Goal: Information Seeking & Learning: Learn about a topic

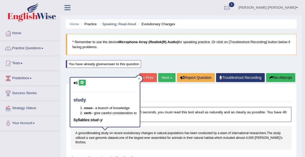
click at [18, 33] on link "Home" at bounding box center [30, 32] width 60 height 13
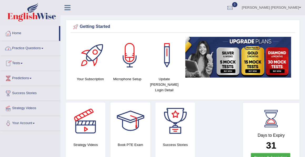
click at [39, 48] on link "Practice Questions" at bounding box center [30, 47] width 60 height 13
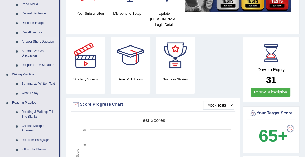
scroll to position [85, 0]
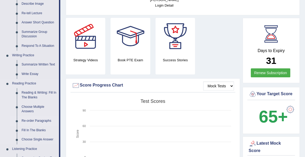
click at [40, 121] on link "Re-order Paragraphs" at bounding box center [39, 120] width 40 height 9
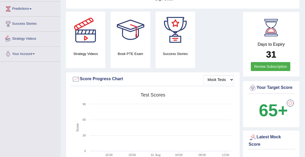
scroll to position [108, 0]
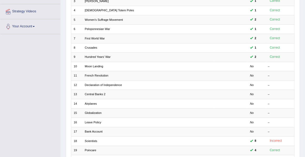
scroll to position [97, 0]
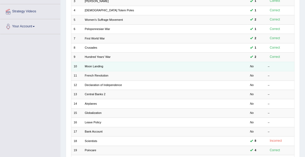
click at [229, 65] on td at bounding box center [231, 66] width 34 height 9
click at [96, 65] on link "Moon Landing" at bounding box center [94, 66] width 18 height 3
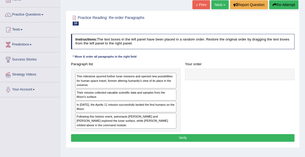
scroll to position [34, 0]
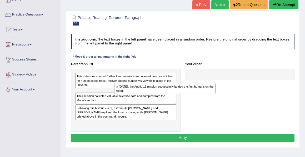
drag, startPoint x: 95, startPoint y: 106, endPoint x: 142, endPoint y: 93, distance: 48.9
click at [142, 93] on div "In 1969, the Apollo 11 mission successfully landed the first humans on the Moon." at bounding box center [164, 88] width 101 height 11
click at [151, 89] on div "In 1969, the Apollo 11 mission successfully landed the first humans on the Moon." at bounding box center [164, 88] width 101 height 11
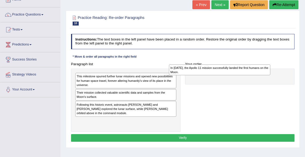
drag, startPoint x: 82, startPoint y: 94, endPoint x: 197, endPoint y: 70, distance: 117.7
click at [197, 70] on div "In [DATE], the Apollo 11 mission successfully landed the first humans on the Mo…" at bounding box center [219, 69] width 101 height 11
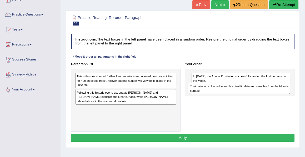
drag, startPoint x: 86, startPoint y: 93, endPoint x: 224, endPoint y: 91, distance: 138.0
click at [224, 91] on div "Their mission collected valuable scientific data and samples from the Moon's su…" at bounding box center [239, 88] width 101 height 11
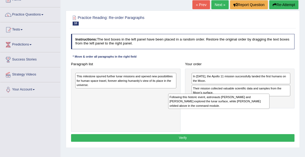
drag, startPoint x: 91, startPoint y: 96, endPoint x: 219, endPoint y: 108, distance: 128.1
click at [219, 108] on div "Following this historic event, astronauts [PERSON_NAME] and [PERSON_NAME] explo…" at bounding box center [218, 101] width 101 height 15
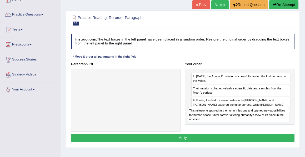
drag, startPoint x: 94, startPoint y: 79, endPoint x: 227, endPoint y: 122, distance: 140.2
click at [227, 122] on div "Paragraph list This milestone spurred further lunar missions and opened new pos…" at bounding box center [183, 96] width 228 height 72
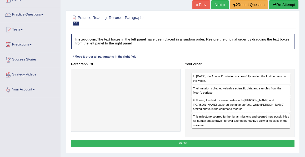
click at [185, 141] on button "Verify" at bounding box center [182, 144] width 223 height 8
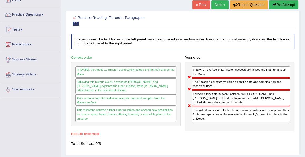
click at [278, 4] on button "Re-Attempt" at bounding box center [283, 4] width 29 height 9
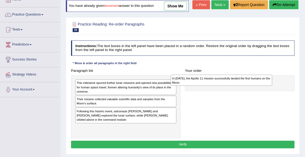
drag, startPoint x: 88, startPoint y: 123, endPoint x: 211, endPoint y: 90, distance: 127.5
click at [211, 86] on div "In [DATE], the Apollo 11 mission successfully landed the first humans on the Mo…" at bounding box center [221, 80] width 101 height 11
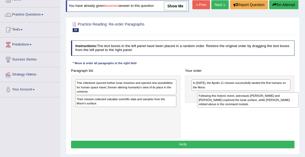
drag, startPoint x: 91, startPoint y: 124, endPoint x: 240, endPoint y: 115, distance: 149.1
click at [240, 108] on div "Following this historic event, astronauts [PERSON_NAME] and [PERSON_NAME] explo…" at bounding box center [247, 99] width 101 height 15
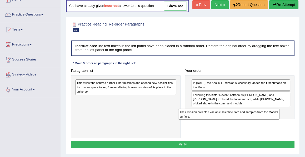
drag, startPoint x: 90, startPoint y: 109, endPoint x: 214, endPoint y: 130, distance: 125.0
click at [214, 130] on div "Paragraph list This milestone spurred further lunar missions and opened new pos…" at bounding box center [183, 103] width 228 height 72
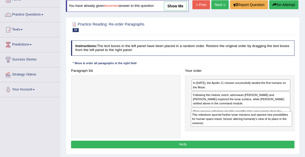
drag, startPoint x: 89, startPoint y: 95, endPoint x: 231, endPoint y: 133, distance: 146.7
click at [231, 126] on div "This milestone spurred further lunar missions and opened new possibilities for …" at bounding box center [241, 118] width 101 height 15
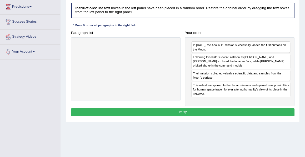
scroll to position [72, 0]
click at [180, 116] on button "Verify" at bounding box center [182, 112] width 223 height 8
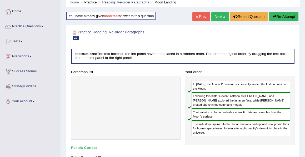
scroll to position [0, 0]
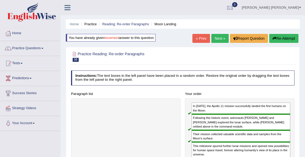
click at [217, 38] on link "Next »" at bounding box center [219, 38] width 17 height 9
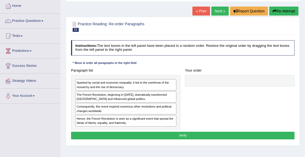
scroll to position [28, 0]
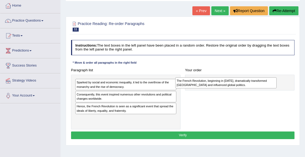
drag, startPoint x: 90, startPoint y: 97, endPoint x: 209, endPoint y: 86, distance: 119.6
click at [209, 86] on div "The French Revolution, beginning in 1789, dramatically transformed France and i…" at bounding box center [225, 82] width 101 height 11
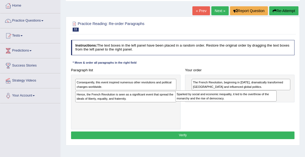
drag, startPoint x: 95, startPoint y: 85, endPoint x: 215, endPoint y: 101, distance: 121.0
click at [215, 101] on div "Paragraph list Sparked by social and economic inequality, it led to the overthr…" at bounding box center [183, 97] width 228 height 63
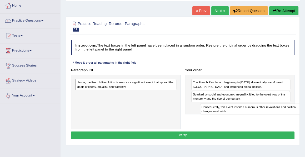
drag, startPoint x: 93, startPoint y: 85, endPoint x: 239, endPoint y: 115, distance: 149.9
click at [239, 115] on div "Paragraph list Consequently, this event inspired numerous other revolutions and…" at bounding box center [183, 97] width 228 height 63
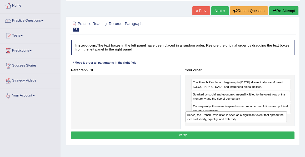
drag, startPoint x: 83, startPoint y: 85, endPoint x: 215, endPoint y: 126, distance: 137.5
click at [215, 126] on div "Paragraph list Hence, the French Revolution is seen as a significant event that…" at bounding box center [183, 97] width 228 height 63
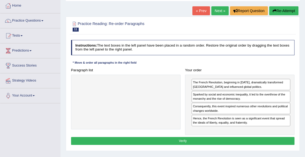
click at [182, 139] on button "Verify" at bounding box center [182, 141] width 223 height 8
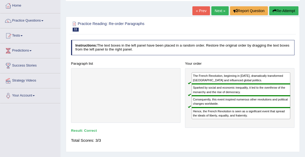
click at [218, 10] on link "Next »" at bounding box center [219, 10] width 17 height 9
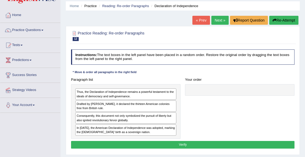
scroll to position [21, 0]
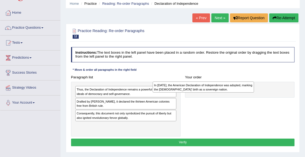
drag, startPoint x: 85, startPoint y: 127, endPoint x: 188, endPoint y: 87, distance: 110.5
click at [188, 87] on div "In 1776, the American Declaration of Independence was adopted, marking the Unit…" at bounding box center [202, 87] width 101 height 11
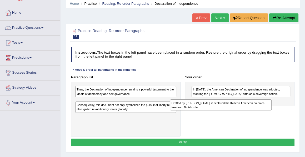
drag, startPoint x: 99, startPoint y: 105, endPoint x: 217, endPoint y: 110, distance: 118.4
click at [217, 110] on div "Paragraph list Thus, the Declaration of Independence remains a powerful testame…" at bounding box center [183, 104] width 228 height 63
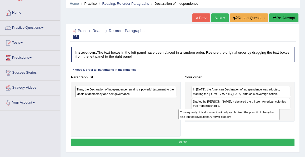
drag, startPoint x: 96, startPoint y: 104, endPoint x: 226, endPoint y: 121, distance: 130.6
click at [226, 121] on div "Paragraph list Thus, the Declaration of Independence remains a powerful testame…" at bounding box center [183, 104] width 228 height 63
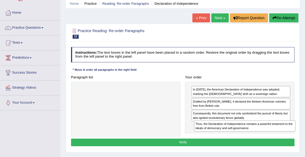
drag, startPoint x: 104, startPoint y: 92, endPoint x: 245, endPoint y: 135, distance: 147.3
click at [245, 135] on div "Paragraph list Thus, the Declaration of Independence remains a powerful testame…" at bounding box center [183, 104] width 228 height 63
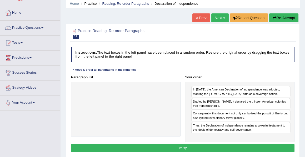
click at [184, 147] on button "Verify" at bounding box center [182, 148] width 223 height 8
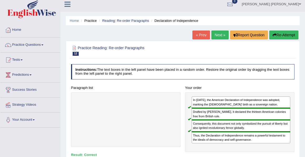
scroll to position [0, 0]
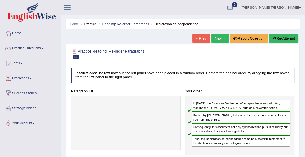
click at [219, 40] on link "Next »" at bounding box center [219, 38] width 17 height 9
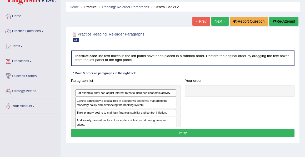
scroll to position [21, 0]
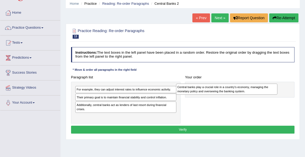
drag, startPoint x: 108, startPoint y: 100, endPoint x: 228, endPoint y: 92, distance: 120.1
click at [228, 92] on div "Central banks play a crucial role in a country's economy, managing the monetary…" at bounding box center [226, 89] width 101 height 11
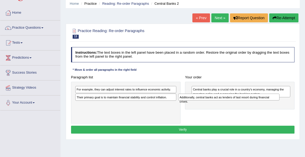
drag, startPoint x: 116, startPoint y: 105, endPoint x: 245, endPoint y: 101, distance: 129.4
click at [245, 101] on div "Paragraph list For example, they can adjust interest rates to influence economi…" at bounding box center [183, 98] width 228 height 50
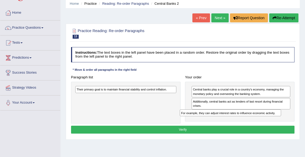
drag, startPoint x: 100, startPoint y: 90, endPoint x: 224, endPoint y: 120, distance: 127.7
click at [224, 120] on div "Paragraph list For example, they can adjust interest rates to influence economi…" at bounding box center [183, 98] width 228 height 50
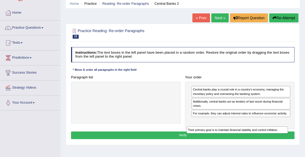
drag, startPoint x: 97, startPoint y: 89, endPoint x: 231, endPoint y: 136, distance: 142.3
click at [231, 136] on div "Instructions: The text boxes in the left panel have been placed in a random ord…" at bounding box center [183, 94] width 226 height 98
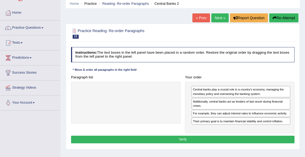
click at [182, 138] on button "Verify" at bounding box center [182, 140] width 223 height 8
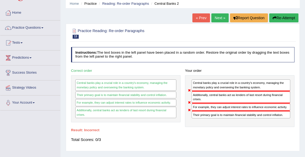
click at [285, 18] on button "Re-Attempt" at bounding box center [283, 17] width 29 height 9
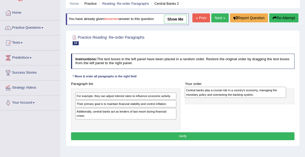
drag, startPoint x: 85, startPoint y: 117, endPoint x: 215, endPoint y: 105, distance: 130.7
click at [215, 98] on div "Central banks play a crucial role in a country's economy, managing the monetary…" at bounding box center [235, 92] width 101 height 11
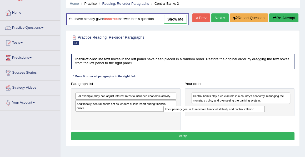
drag, startPoint x: 97, startPoint y: 115, endPoint x: 204, endPoint y: 126, distance: 108.1
click at [204, 126] on div "Paragraph list For example, they can adjust interest rates to influence economi…" at bounding box center [183, 105] width 228 height 50
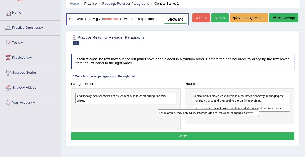
drag, startPoint x: 92, startPoint y: 107, endPoint x: 191, endPoint y: 129, distance: 100.8
click at [191, 129] on div "Paragraph list For example, they can adjust interest rates to influence economi…" at bounding box center [183, 105] width 228 height 50
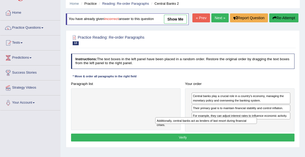
drag, startPoint x: 111, startPoint y: 107, endPoint x: 208, endPoint y: 138, distance: 101.8
click at [208, 131] on div "Paragraph list Additionally, central banks act as lenders of last resort during…" at bounding box center [183, 106] width 228 height 52
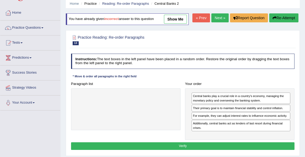
click at [184, 150] on button "Verify" at bounding box center [182, 146] width 223 height 8
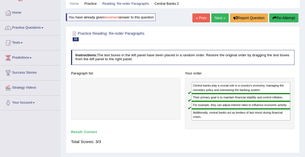
click at [215, 18] on link "Next »" at bounding box center [219, 17] width 17 height 9
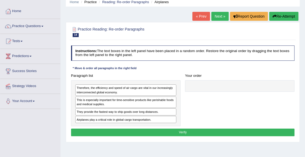
scroll to position [23, 0]
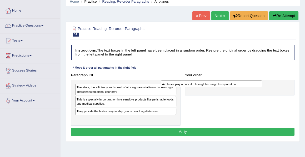
drag, startPoint x: 106, startPoint y: 119, endPoint x: 210, endPoint y: 88, distance: 108.5
click at [210, 88] on div "Paragraph list Therefore, the efficiency and speed of air cargo are vital in ou…" at bounding box center [183, 98] width 228 height 54
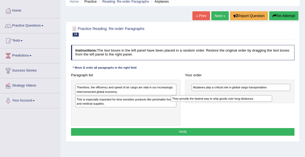
drag, startPoint x: 106, startPoint y: 110, endPoint x: 226, endPoint y: 103, distance: 120.1
click at [226, 103] on div "Paragraph list Therefore, the efficiency and speed of air cargo are vital in ou…" at bounding box center [183, 98] width 228 height 54
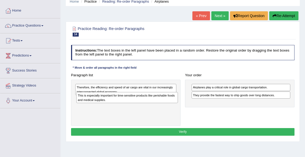
drag, startPoint x: 134, startPoint y: 103, endPoint x: 136, endPoint y: 104, distance: 2.6
click at [136, 104] on div "Therefore, the efficiency and speed of air cargo are vital in our increasingly …" at bounding box center [125, 103] width 109 height 46
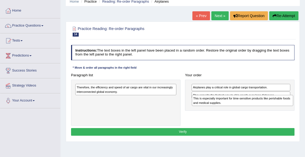
drag, startPoint x: 96, startPoint y: 102, endPoint x: 237, endPoint y: 106, distance: 141.0
click at [237, 106] on div "Paragraph list Therefore, the efficiency and speed of air cargo are vital in ou…" at bounding box center [183, 98] width 228 height 54
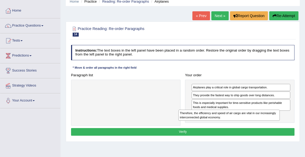
drag, startPoint x: 99, startPoint y: 89, endPoint x: 224, endPoint y: 123, distance: 129.6
click at [224, 123] on div "Paragraph list Therefore, the efficiency and speed of air cargo are vital in ou…" at bounding box center [183, 98] width 228 height 54
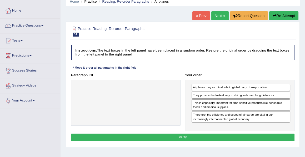
click at [184, 135] on button "Verify" at bounding box center [182, 138] width 223 height 8
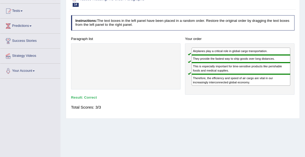
scroll to position [0, 0]
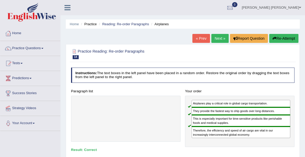
click at [221, 39] on link "Next »" at bounding box center [219, 38] width 17 height 9
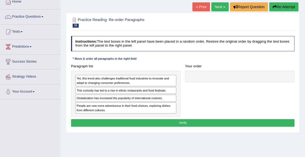
scroll to position [33, 0]
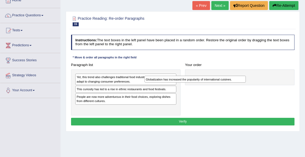
drag, startPoint x: 111, startPoint y: 96, endPoint x: 222, endPoint y: 75, distance: 112.8
click at [222, 76] on div "Globalization has increased the popularity of international cuisines." at bounding box center [194, 79] width 101 height 7
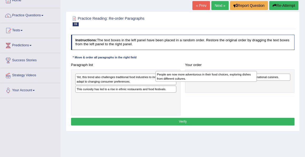
drag, startPoint x: 90, startPoint y: 97, endPoint x: 198, endPoint y: 74, distance: 111.3
click at [198, 74] on div "People are now more adventurous in their food choices, exploring dishes from di…" at bounding box center [205, 76] width 101 height 11
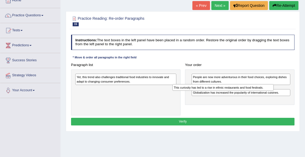
drag, startPoint x: 90, startPoint y: 89, endPoint x: 206, endPoint y: 92, distance: 116.2
click at [206, 92] on div "Paragraph list Yet, this trend also challenges traditional food industries to i…" at bounding box center [183, 88] width 228 height 54
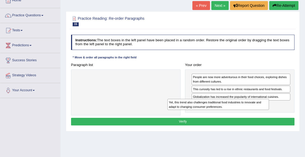
drag, startPoint x: 94, startPoint y: 78, endPoint x: 204, endPoint y: 110, distance: 114.7
click at [204, 110] on div "Paragraph list Yet, this trend also challenges traditional food industries to i…" at bounding box center [183, 88] width 228 height 54
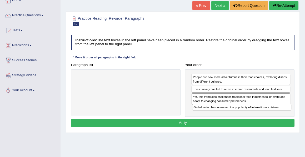
drag, startPoint x: 205, startPoint y: 94, endPoint x: 207, endPoint y: 113, distance: 18.8
click at [207, 113] on div "People are now more adventurous in their food choices, exploring dishes from di…" at bounding box center [239, 92] width 109 height 47
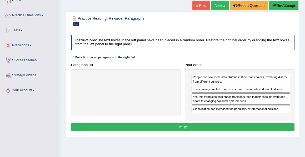
click at [181, 125] on button "Verify" at bounding box center [182, 127] width 223 height 8
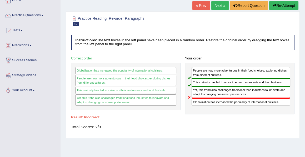
click at [220, 3] on link "Next »" at bounding box center [219, 5] width 17 height 9
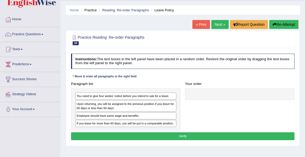
scroll to position [19, 0]
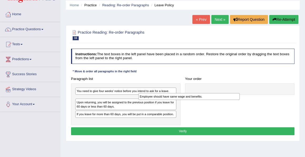
drag, startPoint x: 109, startPoint y: 111, endPoint x: 185, endPoint y: 99, distance: 77.2
click at [185, 99] on div "Paragraph list You need to give four weeks' notice before you intend to ask for…" at bounding box center [183, 100] width 228 height 50
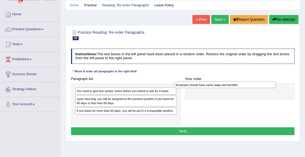
drag, startPoint x: 90, startPoint y: 98, endPoint x: 218, endPoint y: 87, distance: 129.2
click at [218, 87] on div "Employee should have same wage and benefits." at bounding box center [224, 84] width 101 height 7
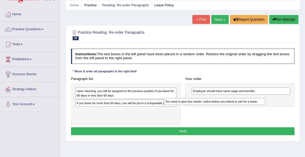
drag, startPoint x: 96, startPoint y: 91, endPoint x: 207, endPoint y: 106, distance: 111.6
click at [207, 106] on div "Paragraph list You need to give four weeks' notice before you intend to ask for…" at bounding box center [183, 100] width 228 height 50
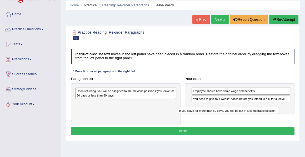
drag, startPoint x: 94, startPoint y: 103, endPoint x: 239, endPoint y: 112, distance: 145.4
click at [239, 112] on div "Paragraph list Upon returning, you will be assigned to the previous position if…" at bounding box center [183, 100] width 228 height 50
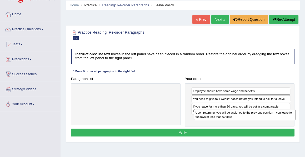
drag, startPoint x: 94, startPoint y: 94, endPoint x: 237, endPoint y: 122, distance: 145.9
click at [237, 122] on div "Paragraph list Upon returning, you will be assigned to the previous position if…" at bounding box center [183, 101] width 228 height 52
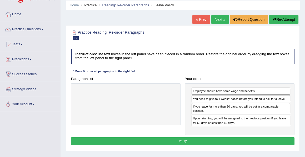
click at [184, 139] on button "Verify" at bounding box center [182, 141] width 223 height 8
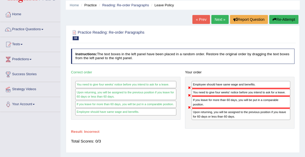
click at [276, 20] on button "Re-Attempt" at bounding box center [283, 19] width 29 height 9
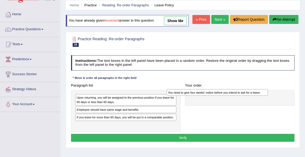
drag, startPoint x: 99, startPoint y: 108, endPoint x: 210, endPoint y: 104, distance: 111.0
click at [210, 96] on div "You need to give four weeks' notice before you intend to ask for a leave." at bounding box center [216, 92] width 101 height 7
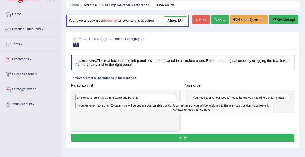
drag, startPoint x: 92, startPoint y: 110, endPoint x: 223, endPoint y: 123, distance: 131.6
click at [223, 113] on div "Upon returning, you will be assigned to the previous position if you leave for …" at bounding box center [222, 107] width 101 height 11
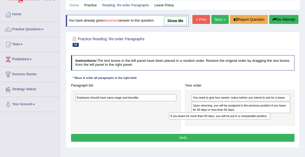
drag, startPoint x: 98, startPoint y: 115, endPoint x: 226, endPoint y: 134, distance: 129.4
click at [226, 132] on div "Paragraph list Employee should have same wage and benefits. If you leave for mo…" at bounding box center [183, 107] width 228 height 50
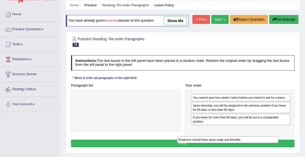
drag, startPoint x: 92, startPoint y: 108, endPoint x: 218, endPoint y: 163, distance: 137.6
click at [218, 138] on html "Toggle navigation Home Practice Questions Speaking Practice Read Aloud Repeat S…" at bounding box center [152, 59] width 305 height 157
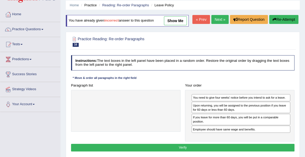
click at [182, 151] on button "Verify" at bounding box center [182, 148] width 223 height 8
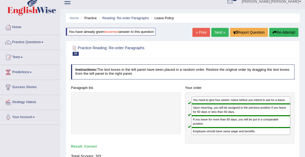
scroll to position [6, 0]
click at [219, 35] on link "Next »" at bounding box center [219, 32] width 17 height 9
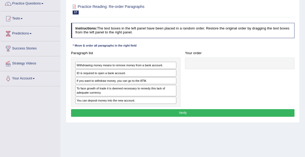
scroll to position [45, 0]
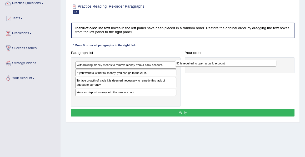
drag, startPoint x: 94, startPoint y: 73, endPoint x: 220, endPoint y: 65, distance: 126.0
click at [220, 65] on div "ID is required to open a bank account." at bounding box center [225, 63] width 101 height 7
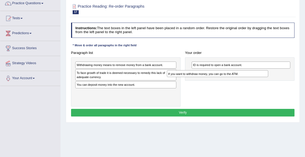
drag, startPoint x: 92, startPoint y: 74, endPoint x: 219, endPoint y: 77, distance: 127.5
click at [219, 77] on div "Paragraph list Withdrawing money means to remove money from a bank account. If …" at bounding box center [183, 78] width 228 height 58
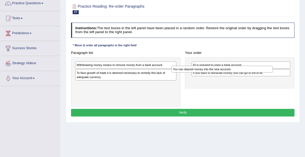
drag, startPoint x: 98, startPoint y: 85, endPoint x: 213, endPoint y: 73, distance: 115.0
click at [213, 73] on div "Paragraph list Withdrawing money means to remove money from a bank account. To …" at bounding box center [183, 78] width 228 height 58
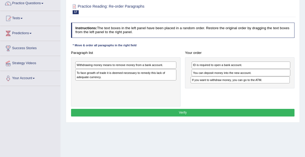
drag, startPoint x: 203, startPoint y: 72, endPoint x: 204, endPoint y: 85, distance: 12.6
click at [204, 85] on div "ID is required to open a bank account. If you want to withdraw money, you can g…" at bounding box center [239, 72] width 109 height 31
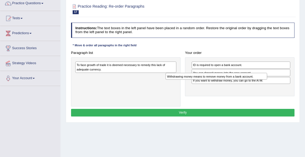
drag, startPoint x: 106, startPoint y: 65, endPoint x: 220, endPoint y: 80, distance: 114.9
click at [220, 80] on div "Paragraph list Withdrawing money means to remove money from a bank account. To …" at bounding box center [183, 78] width 228 height 58
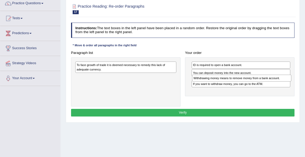
drag, startPoint x: 204, startPoint y: 87, endPoint x: 206, endPoint y: 82, distance: 5.3
click at [206, 82] on div "ID is required to open a bank account. You can deposit money into the new accou…" at bounding box center [239, 76] width 109 height 39
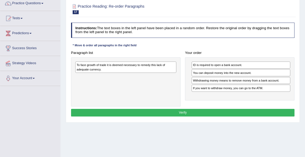
click at [101, 67] on div "To face growth of trade it is deemed necessary to remedy this lack of adequate …" at bounding box center [125, 67] width 101 height 11
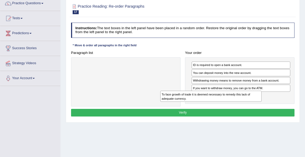
drag, startPoint x: 98, startPoint y: 66, endPoint x: 199, endPoint y: 103, distance: 107.5
click at [199, 103] on div "Paragraph list To face growth of trade it is deemed necessary to remedy this la…" at bounding box center [183, 78] width 228 height 58
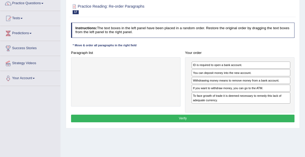
click at [182, 116] on button "Verify" at bounding box center [182, 119] width 223 height 8
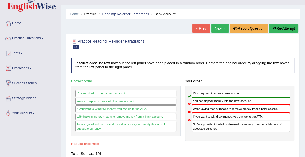
scroll to position [10, 0]
click at [281, 27] on button "Re-Attempt" at bounding box center [283, 28] width 29 height 9
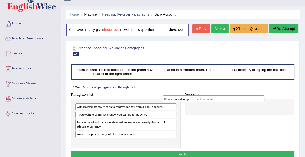
drag, startPoint x: 94, startPoint y: 125, endPoint x: 213, endPoint y: 110, distance: 120.1
click at [213, 102] on div "ID is required to open a bank account." at bounding box center [213, 98] width 101 height 7
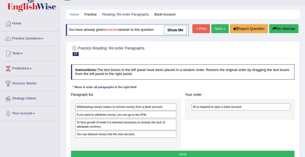
drag, startPoint x: 88, startPoint y: 145, endPoint x: 204, endPoint y: 130, distance: 117.2
drag, startPoint x: 106, startPoint y: 144, endPoint x: 224, endPoint y: 129, distance: 118.8
drag, startPoint x: 107, startPoint y: 143, endPoint x: 128, endPoint y: 122, distance: 29.7
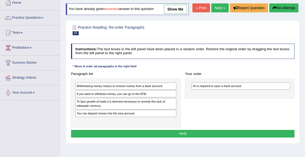
scroll to position [31, 0]
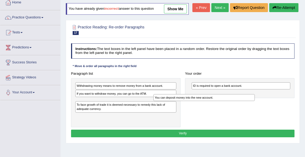
drag, startPoint x: 89, startPoint y: 121, endPoint x: 184, endPoint y: 112, distance: 95.1
click at [184, 112] on div "Paragraph list Withdrawing money means to remove money from a bank account. If …" at bounding box center [183, 99] width 228 height 58
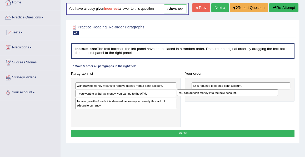
drag, startPoint x: 88, startPoint y: 110, endPoint x: 212, endPoint y: 106, distance: 123.9
click at [212, 106] on div "Paragraph list Withdrawing money means to remove money from a bank account. If …" at bounding box center [183, 99] width 228 height 58
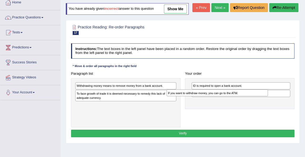
drag, startPoint x: 91, startPoint y: 102, endPoint x: 212, endPoint y: 120, distance: 122.3
click at [212, 119] on div "Paragraph list Withdrawing money means to remove money from a bank account. If …" at bounding box center [183, 99] width 228 height 58
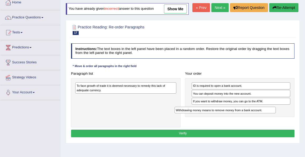
drag, startPoint x: 93, startPoint y: 95, endPoint x: 213, endPoint y: 127, distance: 124.2
click at [213, 127] on div "Paragraph list Withdrawing money means to remove money from a bank account. To …" at bounding box center [183, 99] width 228 height 58
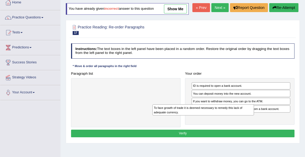
drag, startPoint x: 84, startPoint y: 97, endPoint x: 202, endPoint y: 134, distance: 124.0
click at [202, 127] on div "Paragraph list To face growth of trade it is deemed necessary to remedy this la…" at bounding box center [183, 99] width 228 height 58
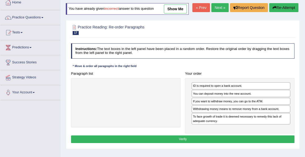
click at [185, 143] on button "Verify" at bounding box center [182, 139] width 223 height 8
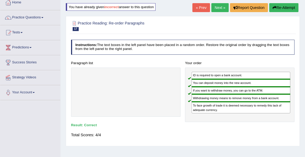
click at [219, 8] on link "Next »" at bounding box center [219, 7] width 17 height 9
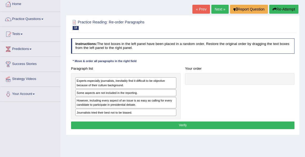
scroll to position [29, 0]
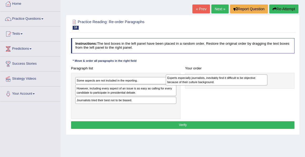
drag, startPoint x: 109, startPoint y: 83, endPoint x: 224, endPoint y: 82, distance: 114.4
click at [224, 82] on div "Experts especially journalists, inevitably find it difficult to be objective be…" at bounding box center [216, 79] width 101 height 11
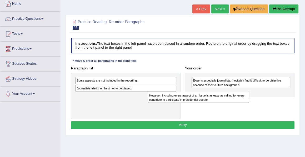
drag, startPoint x: 116, startPoint y: 90, endPoint x: 208, endPoint y: 104, distance: 93.1
click at [206, 103] on div "Paragraph list Some aspects are not included in the reporting. However, includi…" at bounding box center [183, 91] width 228 height 54
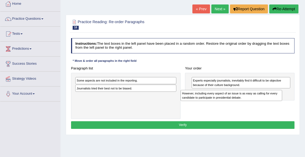
drag, startPoint x: 98, startPoint y: 98, endPoint x: 229, endPoint y: 104, distance: 131.1
click at [229, 104] on div "Paragraph list Some aspects are not included in the reporting. Journalists trie…" at bounding box center [183, 91] width 228 height 54
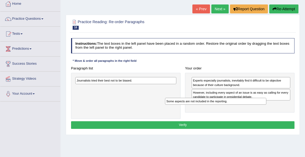
drag, startPoint x: 91, startPoint y: 82, endPoint x: 205, endPoint y: 110, distance: 117.6
click at [205, 110] on div "Paragraph list Some aspects are not included in the reporting. Journalists trie…" at bounding box center [183, 91] width 228 height 54
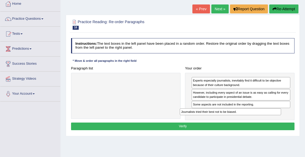
drag, startPoint x: 94, startPoint y: 80, endPoint x: 226, endPoint y: 122, distance: 138.0
click at [224, 120] on div "Instructions: The text boxes in the left panel have been placed in a random ord…" at bounding box center [183, 85] width 226 height 98
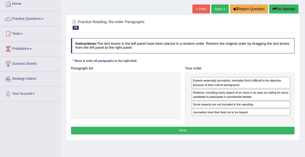
click at [185, 128] on button "Verify" at bounding box center [182, 131] width 223 height 8
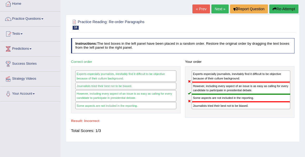
click at [279, 11] on button "Re-Attempt" at bounding box center [283, 8] width 29 height 9
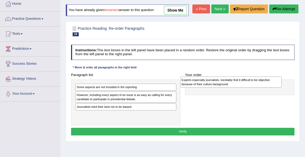
drag, startPoint x: 98, startPoint y: 98, endPoint x: 223, endPoint y: 92, distance: 125.3
click at [223, 88] on div "Experts especially journalists, inevitably find it difficult to be objective be…" at bounding box center [230, 82] width 101 height 11
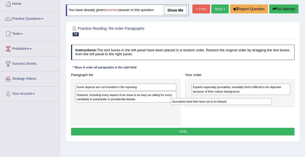
drag, startPoint x: 95, startPoint y: 116, endPoint x: 237, endPoint y: 110, distance: 141.6
click at [237, 110] on div "Paragraph list Some aspects are not included in the reporting. However, includi…" at bounding box center [183, 98] width 228 height 54
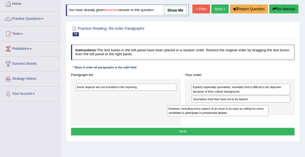
drag, startPoint x: 91, startPoint y: 106, endPoint x: 229, endPoint y: 125, distance: 138.9
click at [229, 125] on div "Paragraph list Some aspects are not included in the reporting. However, includi…" at bounding box center [183, 98] width 228 height 54
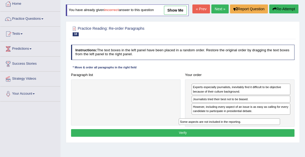
drag, startPoint x: 107, startPoint y: 97, endPoint x: 230, endPoint y: 140, distance: 130.4
click at [230, 140] on div "Instructions: The text boxes in the left panel have been placed in a random ord…" at bounding box center [183, 92] width 226 height 98
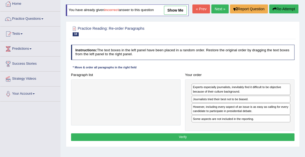
click at [185, 141] on button "Verify" at bounding box center [182, 137] width 223 height 8
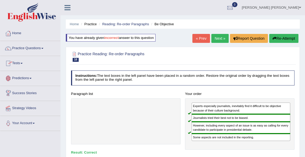
click at [34, 48] on link "Practice Questions" at bounding box center [30, 47] width 60 height 13
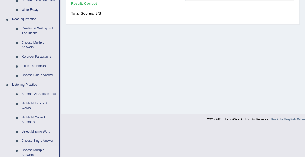
scroll to position [148, 0]
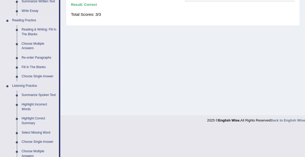
click at [34, 65] on link "Fill In The Blanks" at bounding box center [39, 67] width 40 height 9
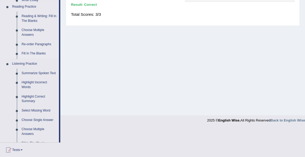
scroll to position [119, 0]
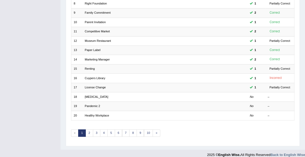
scroll to position [143, 0]
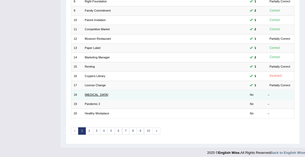
click at [98, 93] on link "Robotic Surgery" at bounding box center [96, 94] width 23 height 3
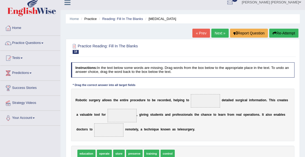
scroll to position [29, 0]
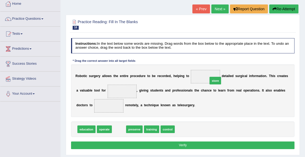
drag, startPoint x: 118, startPoint y: 129, endPoint x: 231, endPoint y: 71, distance: 127.2
click at [231, 71] on div "Instructions: In the text below some words are missing. Drag words from the box…" at bounding box center [183, 94] width 226 height 117
drag, startPoint x: 118, startPoint y: 128, endPoint x: 221, endPoint y: 61, distance: 123.5
click at [221, 61] on div "Instructions: In the text below some words are missing. Drag words from the box…" at bounding box center [183, 94] width 226 height 117
drag, startPoint x: 116, startPoint y: 129, endPoint x: 216, endPoint y: 69, distance: 116.6
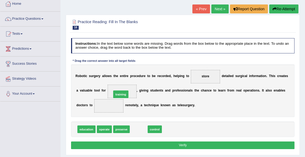
drag, startPoint x: 136, startPoint y: 130, endPoint x: 115, endPoint y: 89, distance: 46.3
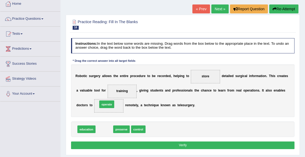
drag, startPoint x: 103, startPoint y: 129, endPoint x: 106, endPoint y: 100, distance: 29.6
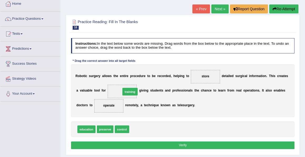
drag, startPoint x: 137, startPoint y: 129, endPoint x: 128, endPoint y: 85, distance: 45.2
click at [182, 144] on button "Verify" at bounding box center [182, 145] width 223 height 8
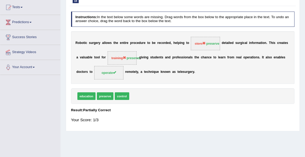
scroll to position [0, 0]
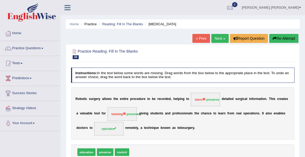
click at [214, 39] on link "Next »" at bounding box center [219, 38] width 17 height 9
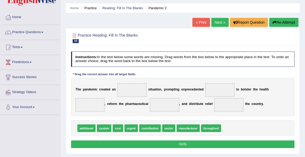
scroll to position [21, 0]
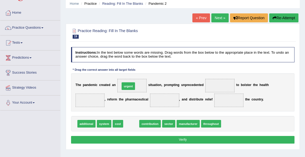
drag, startPoint x: 130, startPoint y: 123, endPoint x: 127, endPoint y: 78, distance: 44.5
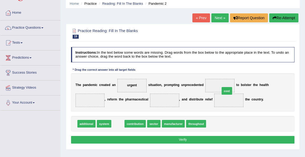
drag, startPoint x: 117, startPoint y: 123, endPoint x: 242, endPoint y: 77, distance: 133.3
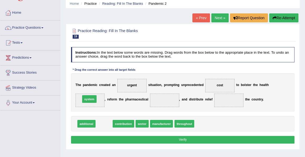
drag, startPoint x: 106, startPoint y: 123, endPoint x: 90, endPoint y: 94, distance: 33.0
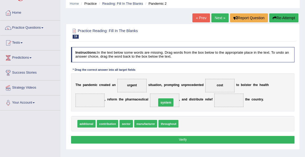
drag, startPoint x: 86, startPoint y: 98, endPoint x: 177, endPoint y: 102, distance: 90.3
drag, startPoint x: 125, startPoint y: 122, endPoint x: 91, endPoint y: 94, distance: 44.2
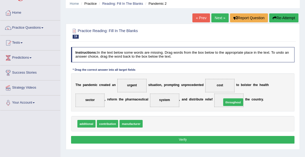
drag, startPoint x: 154, startPoint y: 124, endPoint x: 249, endPoint y: 97, distance: 98.8
drag, startPoint x: 147, startPoint y: 124, endPoint x: 230, endPoint y: 82, distance: 92.3
click at [180, 140] on button "Verify" at bounding box center [182, 140] width 223 height 8
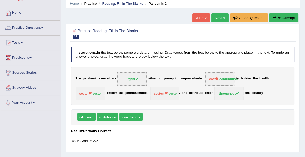
click at [180, 140] on div "Your Score: 2/5" at bounding box center [182, 140] width 223 height 11
click at [219, 17] on link "Next »" at bounding box center [219, 17] width 17 height 9
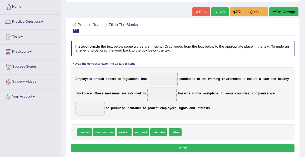
scroll to position [27, 0]
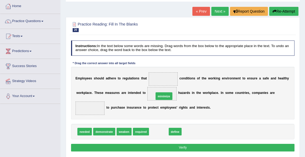
drag, startPoint x: 156, startPoint y: 131, endPoint x: 162, endPoint y: 89, distance: 42.5
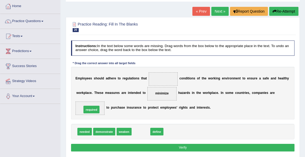
drag, startPoint x: 143, startPoint y: 132, endPoint x: 85, endPoint y: 105, distance: 63.9
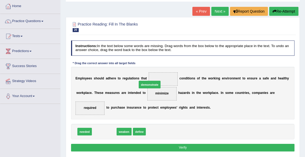
drag, startPoint x: 103, startPoint y: 131, endPoint x: 162, endPoint y: 72, distance: 83.7
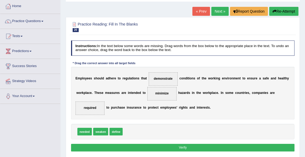
click at [181, 146] on button "Verify" at bounding box center [182, 148] width 223 height 8
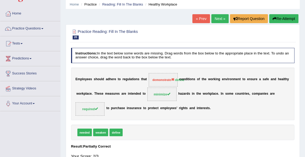
scroll to position [0, 0]
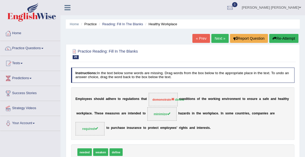
click at [218, 39] on link "Next »" at bounding box center [219, 38] width 17 height 9
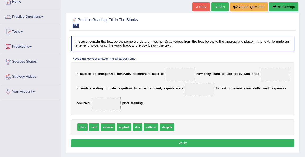
scroll to position [32, 0]
drag, startPoint x: 110, startPoint y: 126, endPoint x: 240, endPoint y: 79, distance: 138.6
click at [240, 79] on div "Instructions: In the text below some words are missing. Drag words from the box…" at bounding box center [183, 92] width 226 height 117
drag, startPoint x: 108, startPoint y: 127, endPoint x: 299, endPoint y: 71, distance: 199.7
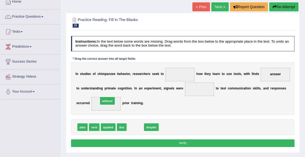
drag, startPoint x: 134, startPoint y: 125, endPoint x: 101, endPoint y: 95, distance: 44.8
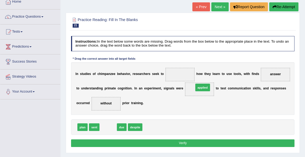
drag, startPoint x: 108, startPoint y: 127, endPoint x: 220, endPoint y: 79, distance: 121.4
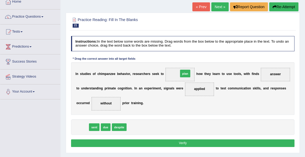
drag, startPoint x: 82, startPoint y: 126, endPoint x: 202, endPoint y: 63, distance: 136.2
click at [182, 142] on button "Verify" at bounding box center [182, 143] width 223 height 8
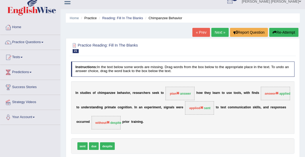
scroll to position [0, 0]
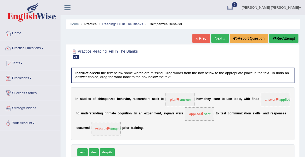
click at [218, 37] on link "Next »" at bounding box center [219, 38] width 17 height 9
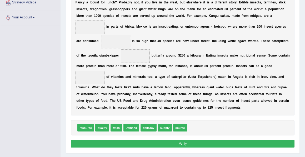
scroll to position [105, 0]
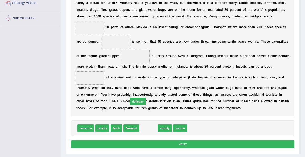
drag, startPoint x: 151, startPoint y: 129, endPoint x: 102, endPoint y: 32, distance: 108.1
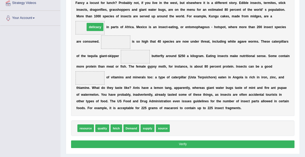
drag, startPoint x: 111, startPoint y: 42, endPoint x: 85, endPoint y: 24, distance: 31.1
drag, startPoint x: 130, startPoint y: 129, endPoint x: 112, endPoint y: 30, distance: 100.7
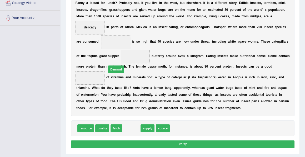
drag, startPoint x: 133, startPoint y: 128, endPoint x: 112, endPoint y: 37, distance: 92.5
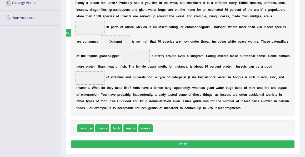
drag, startPoint x: 161, startPoint y: 128, endPoint x: 49, endPoint y: 14, distance: 160.3
click at [46, 16] on div "Toggle navigation Home Practice Questions Speaking Practice Read Aloud Repeat S…" at bounding box center [152, 31] width 305 height 273
drag, startPoint x: 163, startPoint y: 128, endPoint x: 59, endPoint y: 24, distance: 146.5
click at [59, 24] on div "Toggle navigation Home Practice Questions Speaking Practice Read Aloud Repeat S…" at bounding box center [152, 31] width 305 height 273
drag, startPoint x: 161, startPoint y: 128, endPoint x: 77, endPoint y: 12, distance: 143.8
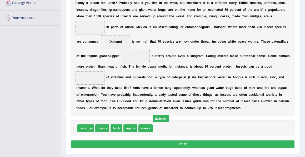
click at [77, 12] on div "Instructions: In the text below some words are missing. Drag words from the box…" at bounding box center [183, 59] width 226 height 185
drag, startPoint x: 161, startPoint y: 129, endPoint x: 73, endPoint y: 8, distance: 149.6
click at [73, 8] on div "Instructions: In the text below some words are missing. Drag words from the box…" at bounding box center [183, 59] width 226 height 185
drag, startPoint x: 159, startPoint y: 128, endPoint x: 80, endPoint y: 23, distance: 130.9
drag, startPoint x: 115, startPoint y: 128, endPoint x: 135, endPoint y: 56, distance: 74.8
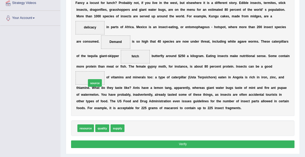
drag, startPoint x: 132, startPoint y: 129, endPoint x: 88, endPoint y: 76, distance: 69.2
click at [181, 143] on button "Verify" at bounding box center [182, 144] width 223 height 8
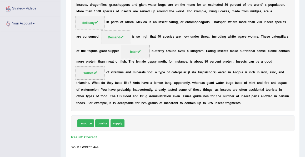
scroll to position [0, 0]
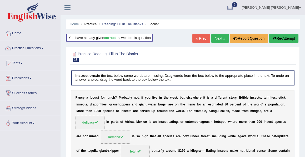
click at [218, 39] on link "Next »" at bounding box center [219, 38] width 17 height 9
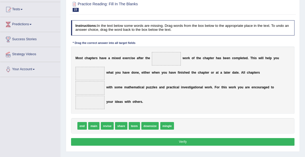
scroll to position [54, 0]
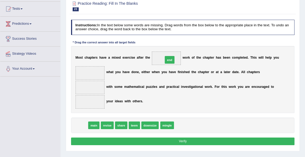
drag, startPoint x: 81, startPoint y: 124, endPoint x: 183, endPoint y: 46, distance: 128.3
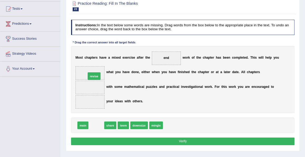
drag, startPoint x: 96, startPoint y: 124, endPoint x: 94, endPoint y: 65, distance: 58.7
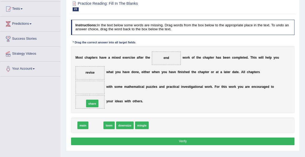
drag, startPoint x: 96, startPoint y: 126, endPoint x: 92, endPoint y: 100, distance: 26.1
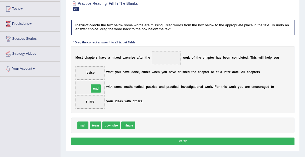
drag, startPoint x: 168, startPoint y: 58, endPoint x: 85, endPoint y: 95, distance: 90.3
drag, startPoint x: 89, startPoint y: 100, endPoint x: 91, endPoint y: 81, distance: 19.9
click at [156, 126] on span "revise" at bounding box center [156, 125] width 13 height 8
drag, startPoint x: 140, startPoint y: 125, endPoint x: 82, endPoint y: 102, distance: 62.6
drag, startPoint x: 144, startPoint y: 125, endPoint x: 84, endPoint y: 58, distance: 90.0
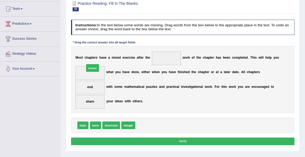
click at [84, 58] on div "Instructions: In the text below some words are missing. Drag words from the box…" at bounding box center [183, 83] width 226 height 131
drag, startPoint x: 142, startPoint y: 126, endPoint x: 90, endPoint y: 71, distance: 75.9
drag, startPoint x: 82, startPoint y: 124, endPoint x: 175, endPoint y: 45, distance: 122.3
click at [175, 45] on div "Instructions: In the text below some words are missing. Drag words from the box…" at bounding box center [183, 83] width 226 height 131
drag, startPoint x: 80, startPoint y: 125, endPoint x: 162, endPoint y: 56, distance: 107.7
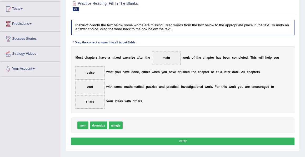
click at [181, 142] on button "Verify" at bounding box center [182, 142] width 223 height 8
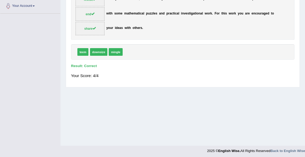
scroll to position [119, 0]
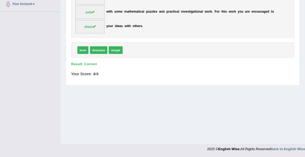
click at [181, 142] on div "Home Practice Reading: Fill In The Blanks Chapters You have already given corre…" at bounding box center [182, 12] width 244 height 263
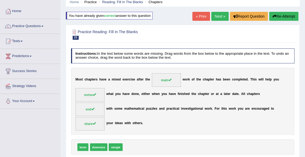
scroll to position [0, 0]
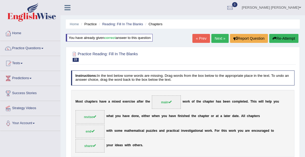
click at [216, 41] on link "Next »" at bounding box center [219, 38] width 17 height 9
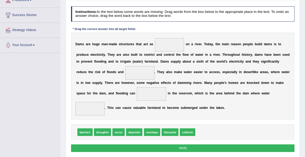
scroll to position [79, 0]
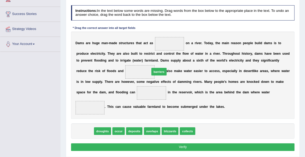
drag, startPoint x: 85, startPoint y: 131, endPoint x: 186, endPoint y: 47, distance: 131.2
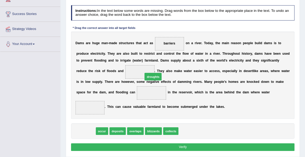
drag, startPoint x: 87, startPoint y: 131, endPoint x: 155, endPoint y: 65, distance: 94.6
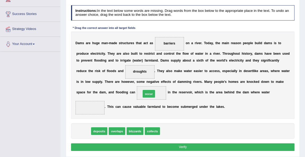
drag, startPoint x: 82, startPoint y: 131, endPoint x: 159, endPoint y: 88, distance: 88.5
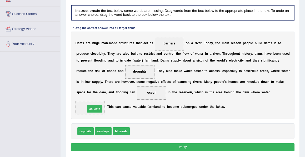
drag, startPoint x: 140, startPoint y: 130, endPoint x: 88, endPoint y: 104, distance: 57.7
click at [180, 146] on button "Verify" at bounding box center [182, 147] width 223 height 8
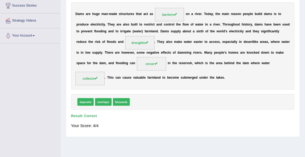
scroll to position [0, 0]
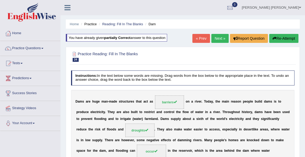
click at [217, 40] on link "Next »" at bounding box center [219, 38] width 17 height 9
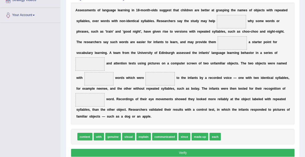
scroll to position [108, 0]
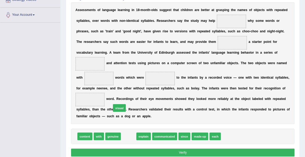
drag, startPoint x: 130, startPoint y: 135, endPoint x: 85, endPoint y: 43, distance: 103.0
click at [85, 43] on div "Instructions: In the text below some words are missing. Drag words from the box…" at bounding box center [183, 67] width 226 height 186
drag, startPoint x: 128, startPoint y: 136, endPoint x: 90, endPoint y: 59, distance: 85.9
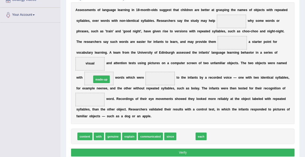
drag, startPoint x: 186, startPoint y: 136, endPoint x: 87, endPoint y: 72, distance: 118.6
drag, startPoint x: 197, startPoint y: 137, endPoint x: 185, endPoint y: 103, distance: 35.7
drag, startPoint x: 196, startPoint y: 135, endPoint x: 168, endPoint y: 96, distance: 48.4
click at [196, 135] on span "visual" at bounding box center [196, 137] width 13 height 8
drag, startPoint x: 196, startPoint y: 135, endPoint x: 182, endPoint y: 98, distance: 39.8
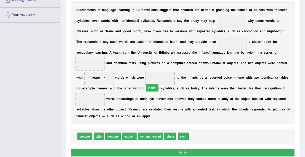
drag, startPoint x: 195, startPoint y: 136, endPoint x: 100, endPoint y: 44, distance: 132.2
click at [100, 44] on div "Instructions: In the text below some words are missing. Drag words from the box…" at bounding box center [183, 67] width 226 height 186
drag, startPoint x: 195, startPoint y: 136, endPoint x: 88, endPoint y: 61, distance: 130.0
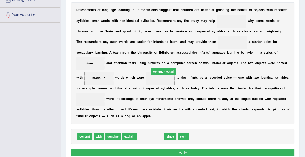
drag, startPoint x: 151, startPoint y: 136, endPoint x: 166, endPoint y: 59, distance: 77.8
click at [166, 59] on div "Instructions: In the text below some words are missing. Drag words from the box…" at bounding box center [183, 67] width 226 height 186
drag, startPoint x: 151, startPoint y: 135, endPoint x: 160, endPoint y: 74, distance: 61.9
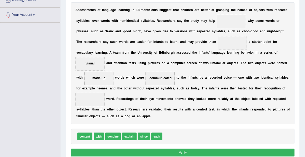
drag, startPoint x: 83, startPoint y: 137, endPoint x: 81, endPoint y: 104, distance: 32.7
drag, startPoint x: 156, startPoint y: 135, endPoint x: 78, endPoint y: 90, distance: 89.3
drag, startPoint x: 84, startPoint y: 136, endPoint x: 260, endPoint y: 25, distance: 207.6
click at [260, 25] on div "Instructions: In the text below some words are missing. Drag words from the box…" at bounding box center [183, 67] width 226 height 186
drag, startPoint x: 87, startPoint y: 136, endPoint x: 259, endPoint y: 29, distance: 202.9
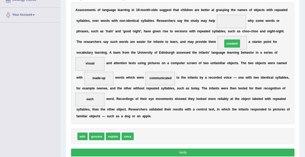
drag, startPoint x: 227, startPoint y: 20, endPoint x: 228, endPoint y: 47, distance: 26.6
drag, startPoint x: 111, startPoint y: 135, endPoint x: 245, endPoint y: 6, distance: 186.1
click at [245, 6] on div "Instructions: In the text below some words are missing. Drag words from the box…" at bounding box center [183, 67] width 226 height 186
drag, startPoint x: 111, startPoint y: 136, endPoint x: 146, endPoint y: 81, distance: 64.7
click at [110, 135] on span "explain" at bounding box center [113, 137] width 14 height 8
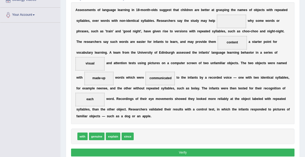
drag, startPoint x: 110, startPoint y: 135, endPoint x: 124, endPoint y: 94, distance: 43.8
drag, startPoint x: 110, startPoint y: 136, endPoint x: 135, endPoint y: 97, distance: 47.0
drag, startPoint x: 111, startPoint y: 138, endPoint x: 118, endPoint y: 122, distance: 17.3
click at [112, 136] on span "explain" at bounding box center [113, 137] width 14 height 8
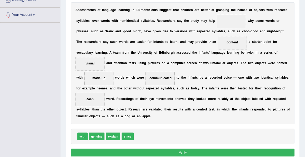
drag, startPoint x: 112, startPoint y: 136, endPoint x: 118, endPoint y: 124, distance: 13.4
drag, startPoint x: 111, startPoint y: 135, endPoint x: 125, endPoint y: 111, distance: 27.5
click at [114, 135] on span "explain" at bounding box center [113, 137] width 14 height 8
drag, startPoint x: 114, startPoint y: 135, endPoint x: 120, endPoint y: 129, distance: 8.9
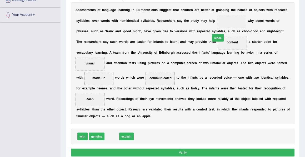
drag, startPoint x: 109, startPoint y: 136, endPoint x: 234, endPoint y: 20, distance: 170.6
click at [182, 152] on button "Verify" at bounding box center [182, 153] width 223 height 8
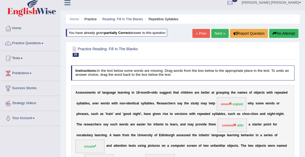
scroll to position [4, 0]
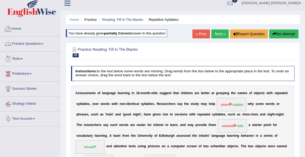
click at [33, 44] on link "Practice Questions" at bounding box center [30, 43] width 60 height 13
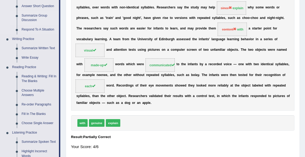
scroll to position [101, 0]
click at [34, 90] on link "Choose Multiple Answers" at bounding box center [39, 93] width 40 height 14
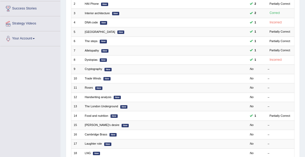
scroll to position [86, 0]
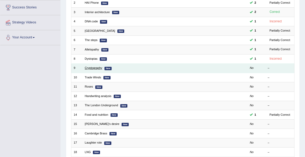
click at [97, 67] on link "Cryptography" at bounding box center [93, 67] width 17 height 3
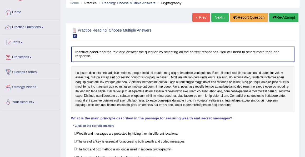
scroll to position [46, 0]
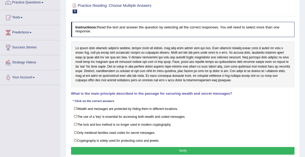
click at [152, 4] on h2 "Practice Reading: Choose Multiple Answers 9 Cryptography" at bounding box center [140, 7] width 139 height 11
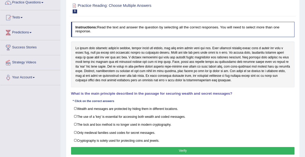
click at [152, 4] on h2 "Practice Reading: Choose Multiple Answers 9 Cryptography" at bounding box center [140, 7] width 139 height 11
drag, startPoint x: 152, startPoint y: 4, endPoint x: 152, endPoint y: 1, distance: 2.7
click at [152, 1] on div "Practice Reading: Choose Multiple Answers 9 Cryptography" at bounding box center [183, 9] width 226 height 16
drag, startPoint x: 152, startPoint y: 2, endPoint x: 142, endPoint y: 4, distance: 10.9
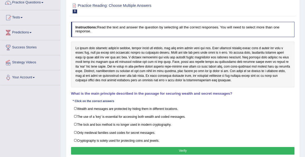
click at [142, 4] on h2 "Practice Reading: Choose Multiple Answers 9 Cryptography" at bounding box center [140, 7] width 139 height 11
drag, startPoint x: 152, startPoint y: 4, endPoint x: 128, endPoint y: 6, distance: 24.3
click at [128, 6] on h2 "Practice Reading: Choose Multiple Answers 9 Cryptography" at bounding box center [140, 7] width 139 height 11
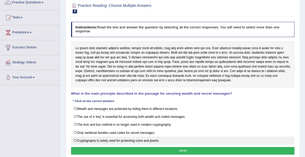
click at [147, 139] on label "Cryptography is solely used for protecting coins and jewels." at bounding box center [182, 140] width 223 height 8
checkbox input "true"
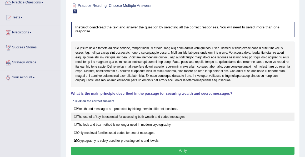
click at [76, 115] on label "The use of a 'key' is essential for accessing both wealth and coded messages." at bounding box center [182, 117] width 223 height 8
checkbox input "true"
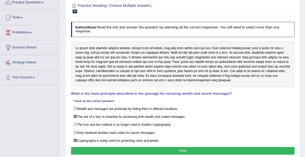
click at [184, 148] on button "Verify" at bounding box center [182, 151] width 223 height 8
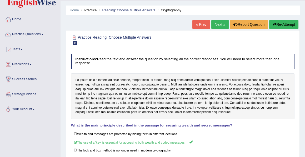
scroll to position [13, 0]
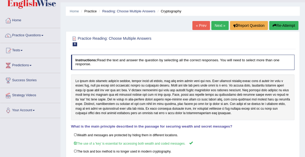
click at [218, 23] on link "Next »" at bounding box center [219, 25] width 17 height 9
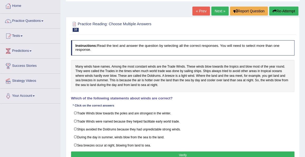
scroll to position [37, 0]
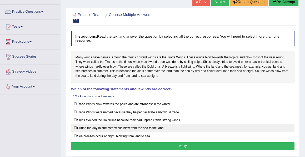
click at [75, 126] on label "During the day in summer, winds blow from the sea to the land." at bounding box center [182, 128] width 223 height 8
checkbox input "true"
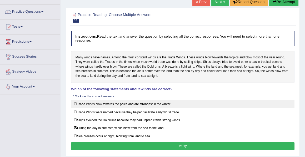
click at [75, 104] on label "Trade Winds blow towards the poles and are strongest in the winter." at bounding box center [182, 104] width 223 height 8
checkbox input "true"
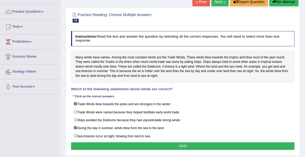
click at [179, 144] on button "Verify" at bounding box center [182, 146] width 223 height 8
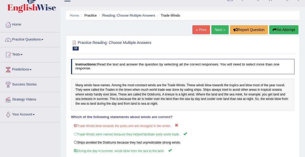
scroll to position [0, 0]
